Goal: Find specific page/section: Find specific page/section

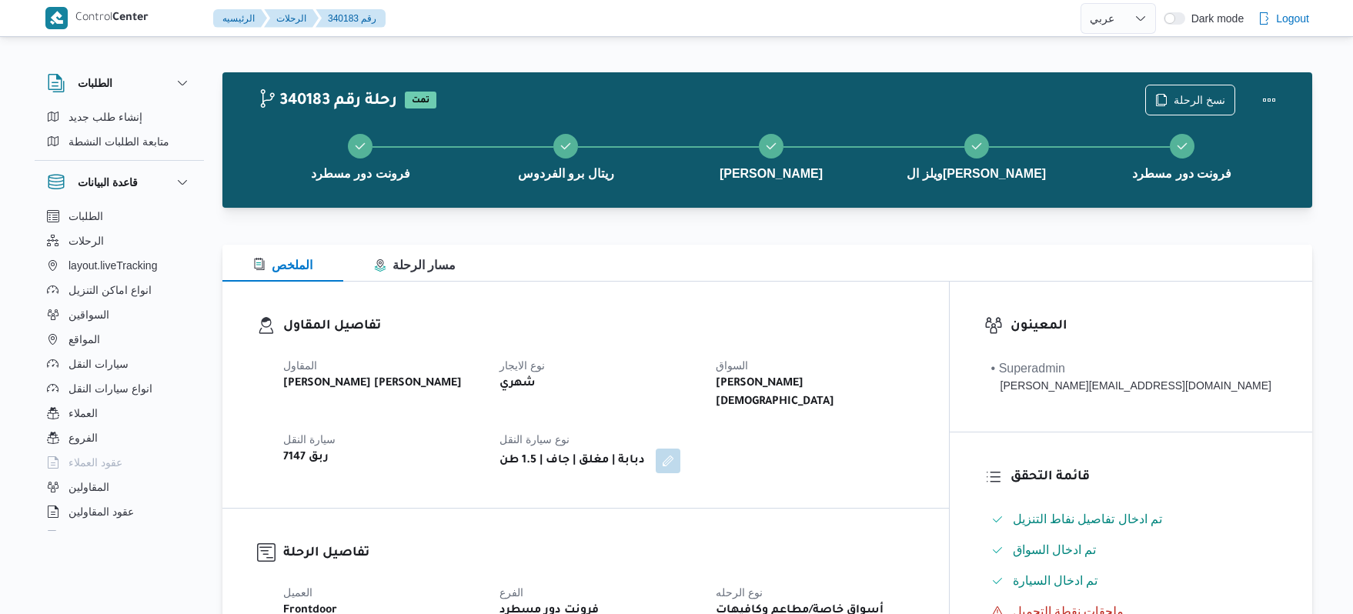
select select "ar"
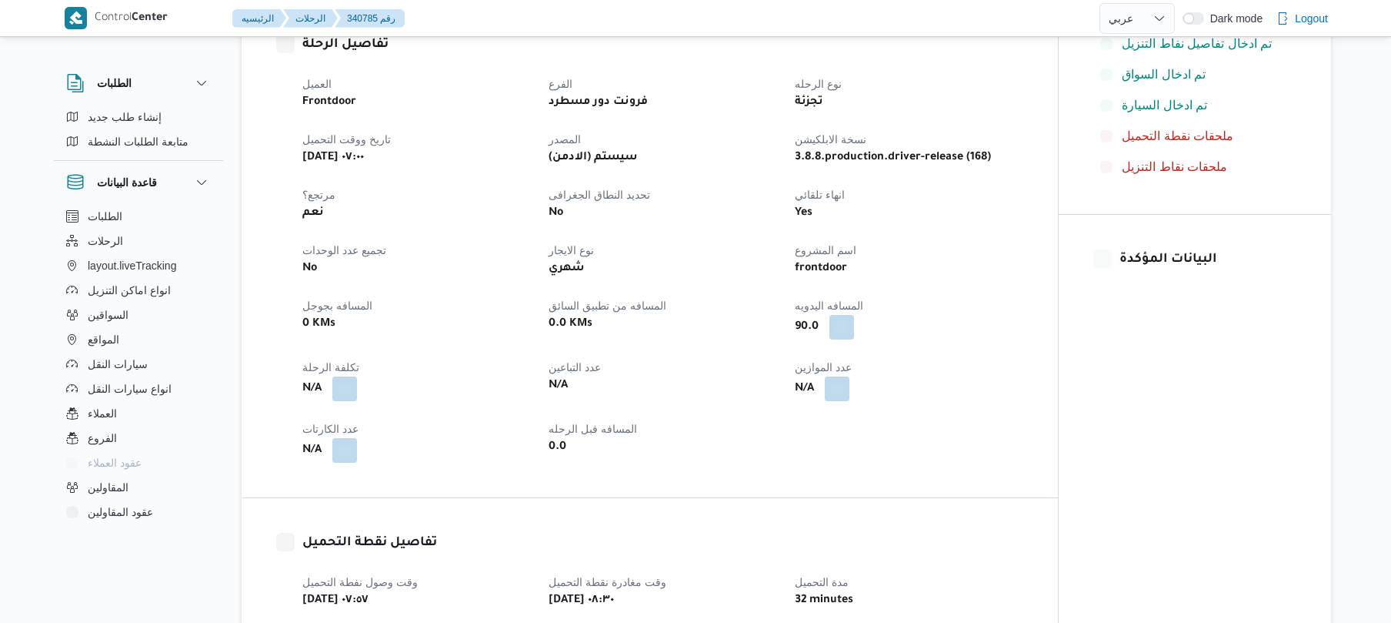
scroll to position [492, 0]
click at [1143, 16] on select "English عربي" at bounding box center [1137, 18] width 75 height 31
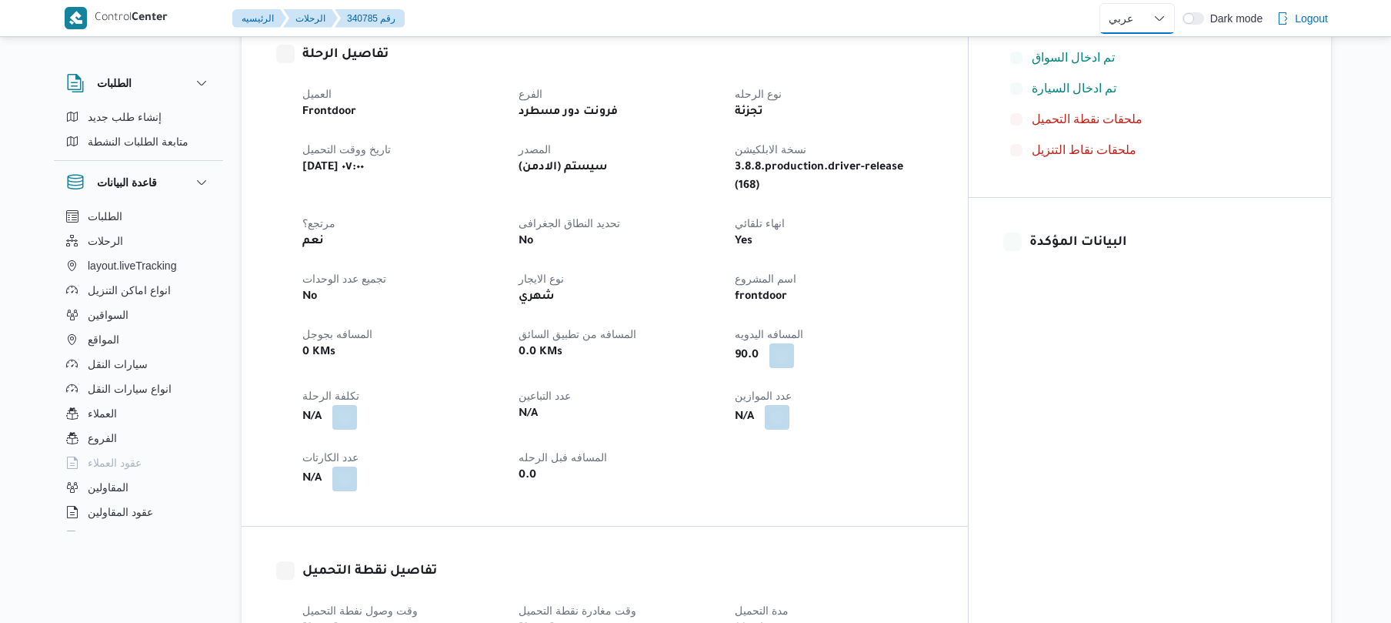
select select "en"
click at [1100, 3] on select "English عربي" at bounding box center [1137, 18] width 75 height 31
click at [934, 102] on div "تجزئة" at bounding box center [833, 113] width 201 height 22
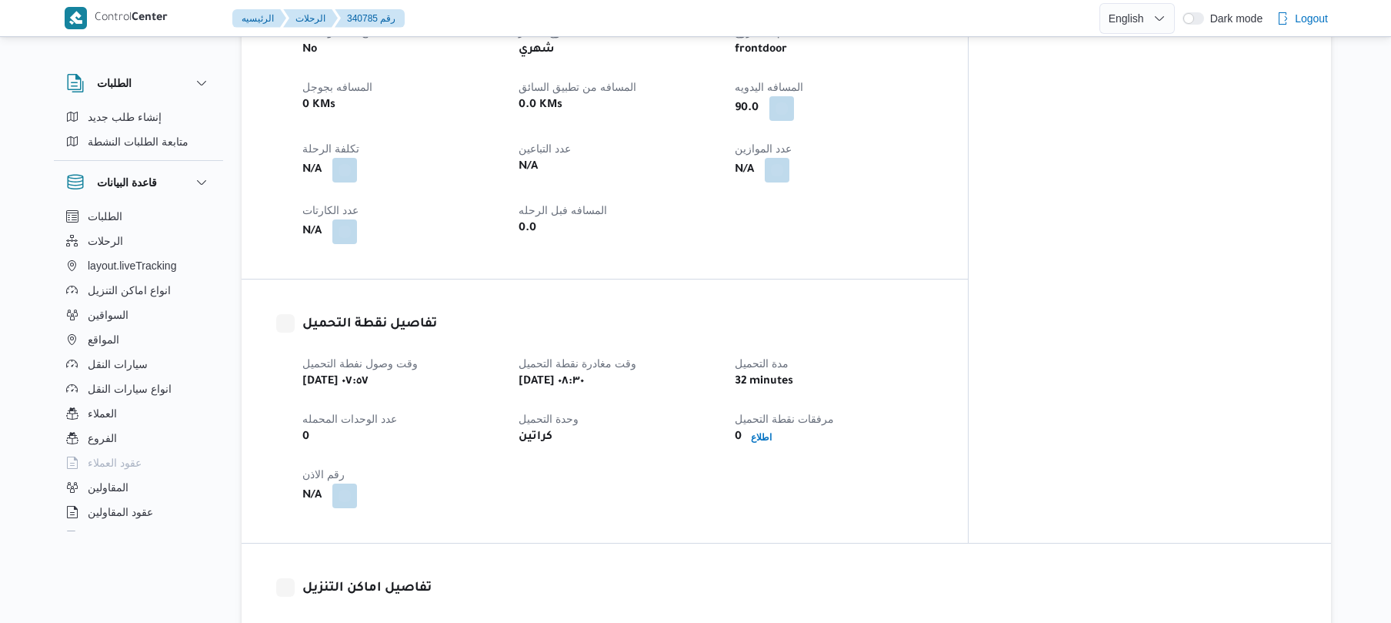
scroll to position [739, 0]
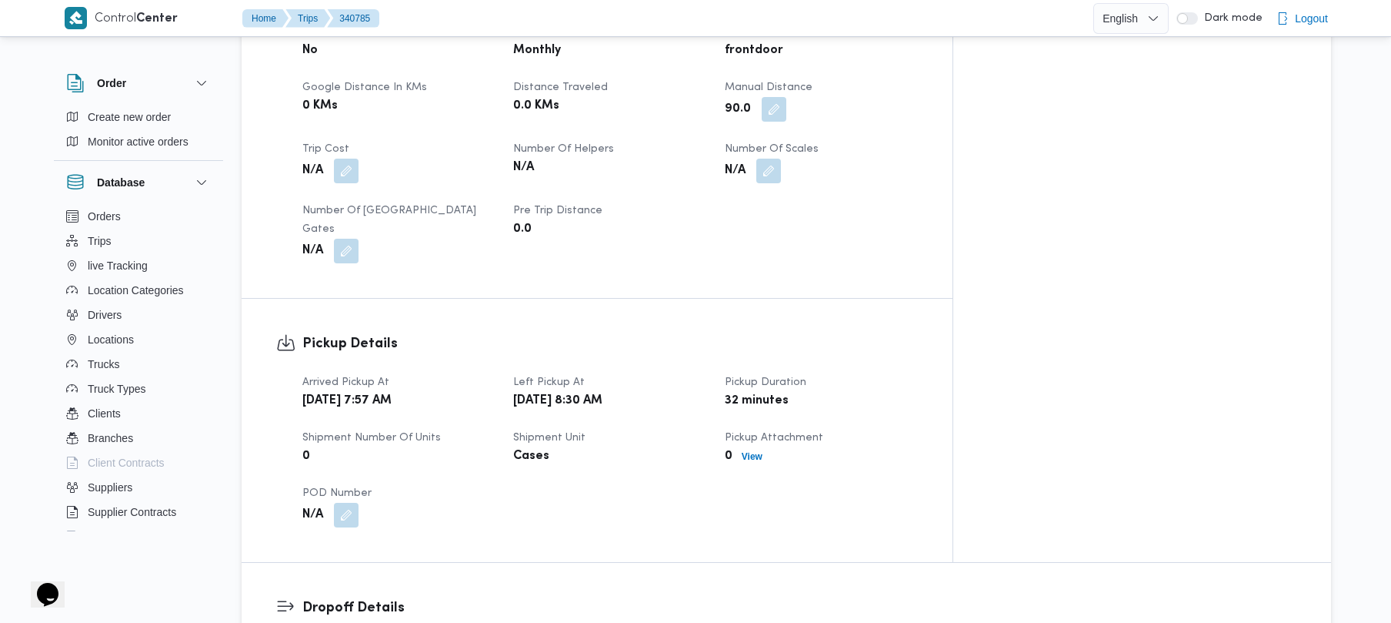
click at [1159, 170] on div "Assignees • Superadmin mohamed.nabil@illa.com.eg Checklist Dropoffs details ent…" at bounding box center [1142, 52] width 378 height 1019
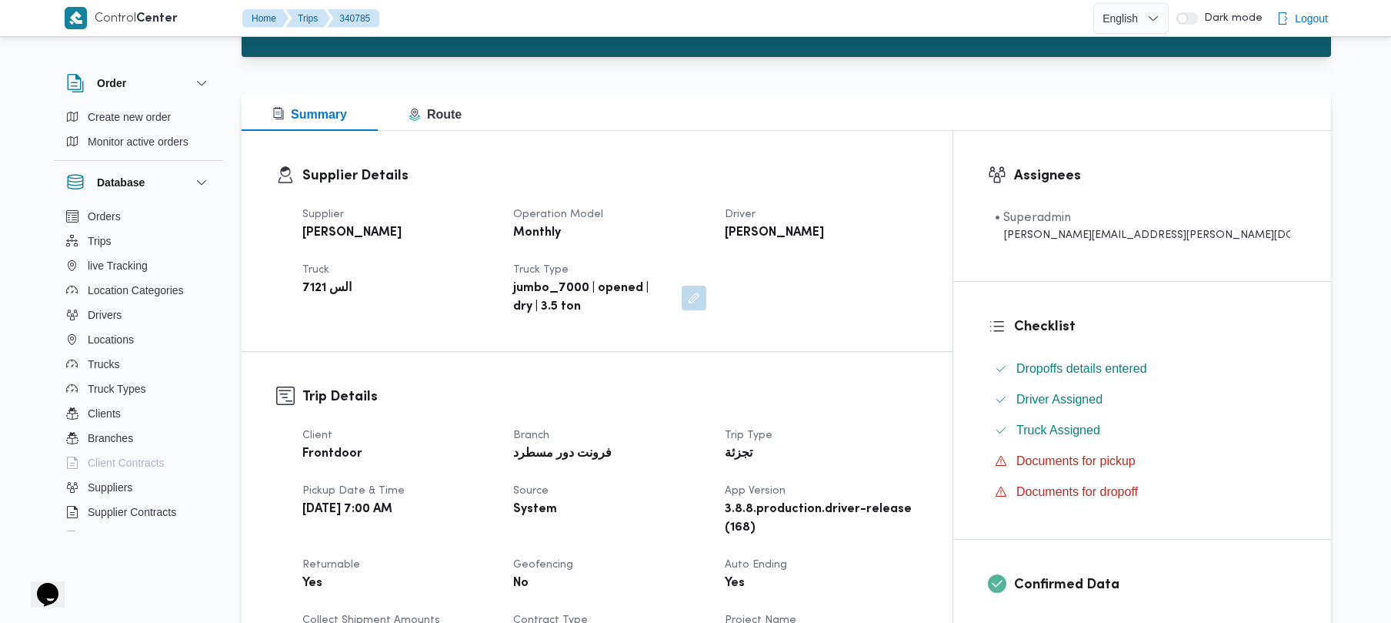
scroll to position [123, 0]
